Goal: Information Seeking & Learning: Learn about a topic

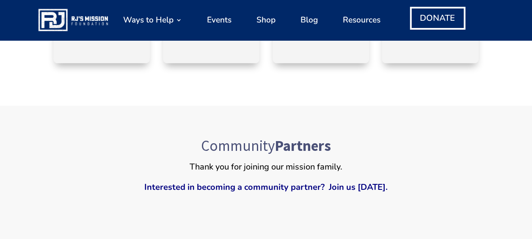
scroll to position [600, 0]
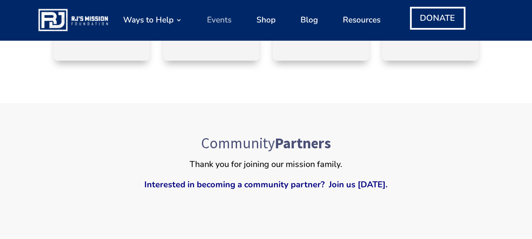
click at [217, 13] on link "Events" at bounding box center [219, 20] width 25 height 32
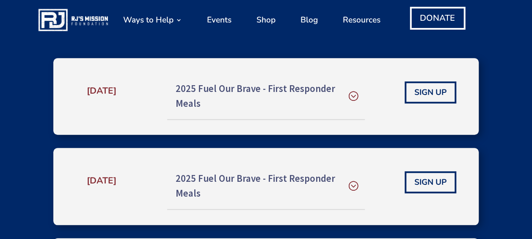
scroll to position [332, 0]
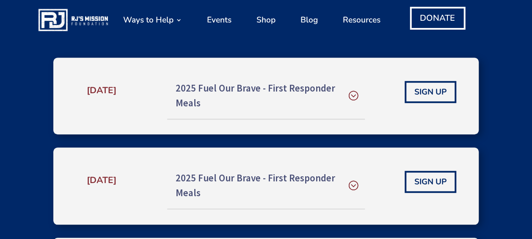
click at [350, 97] on h5 "2025 Fuel Our Brave - First Responder Meals" at bounding box center [266, 95] width 181 height 29
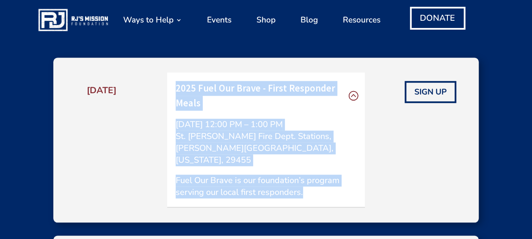
drag, startPoint x: 307, startPoint y: 182, endPoint x: 177, endPoint y: 89, distance: 159.8
click at [177, 89] on div "2025 Fuel Our Brave - First Responder Meals [DATE] 12:00 PM – 1:00 PM St. [PERS…" at bounding box center [266, 139] width 198 height 135
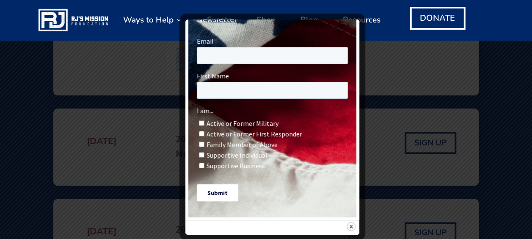
scroll to position [0, 0]
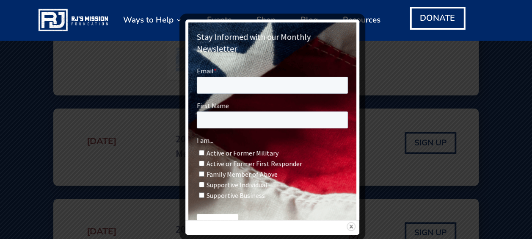
click at [352, 227] on img at bounding box center [351, 226] width 9 height 9
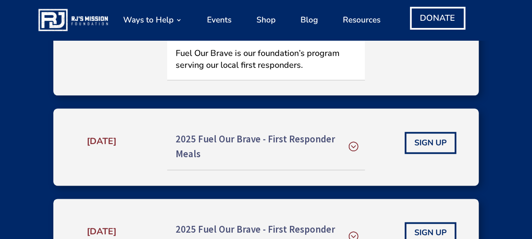
click at [351, 136] on h5 "2025 Fuel Our Brave - First Responder Meals" at bounding box center [266, 146] width 181 height 29
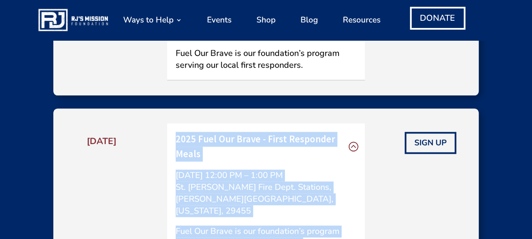
drag, startPoint x: 303, startPoint y: 220, endPoint x: 174, endPoint y: 126, distance: 159.6
click at [174, 126] on div "2025 Fuel Our Brave - First Responder Meals [DATE] 12:00 PM – 1:00 PM St. [PERS…" at bounding box center [266, 190] width 198 height 135
click at [310, 27] on link "Blog" at bounding box center [308, 20] width 17 height 32
copy div "2025 Fuel Our Brave - First Responder Meals [DATE] 12:00 PM – 1:00 PM St. [PERS…"
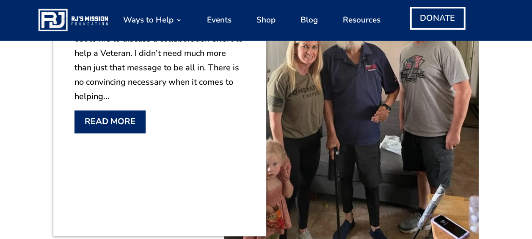
scroll to position [665, 0]
